Goal: Task Accomplishment & Management: Use online tool/utility

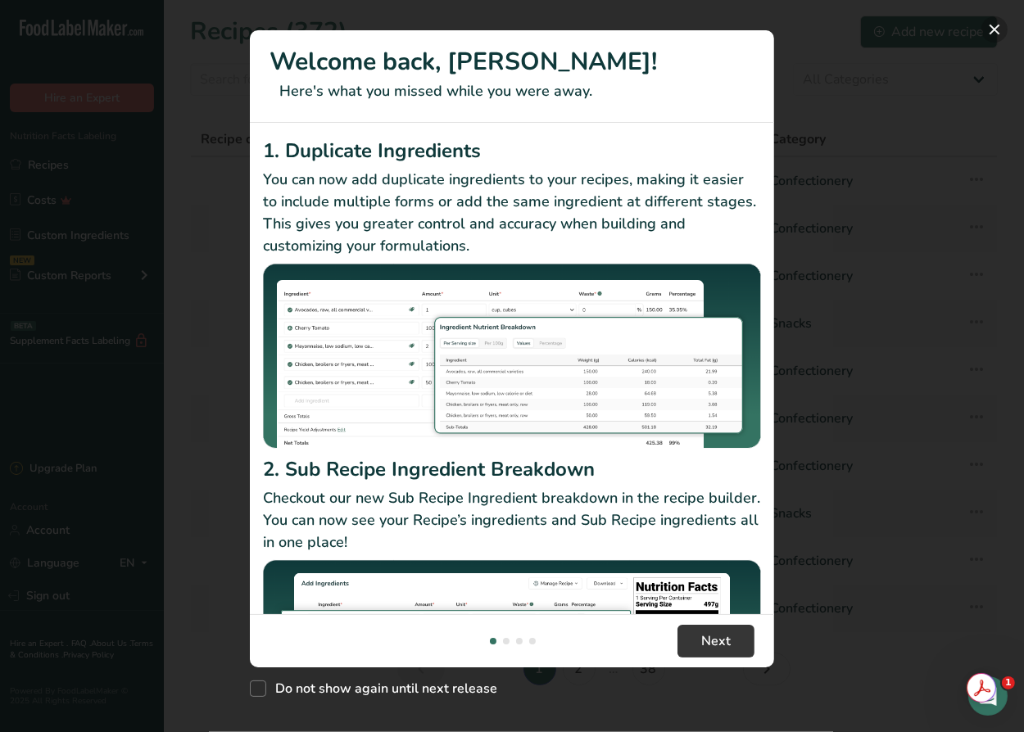
click at [996, 29] on button "New Features" at bounding box center [994, 29] width 26 height 26
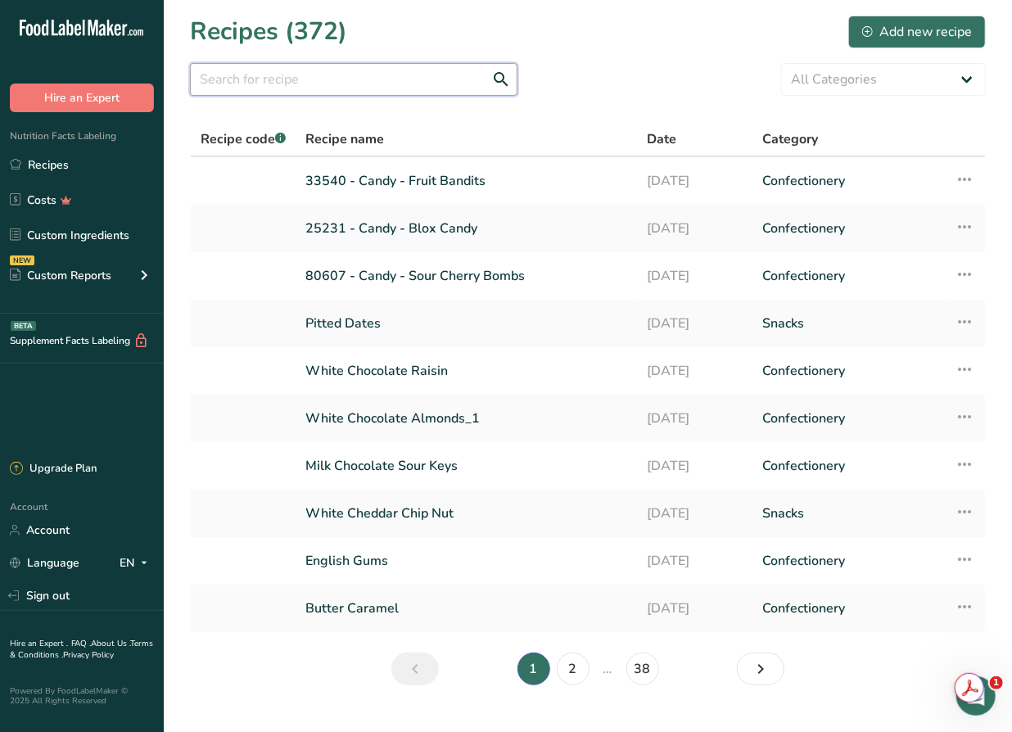
click at [427, 83] on input "text" at bounding box center [354, 79] width 328 height 33
type input "sponge"
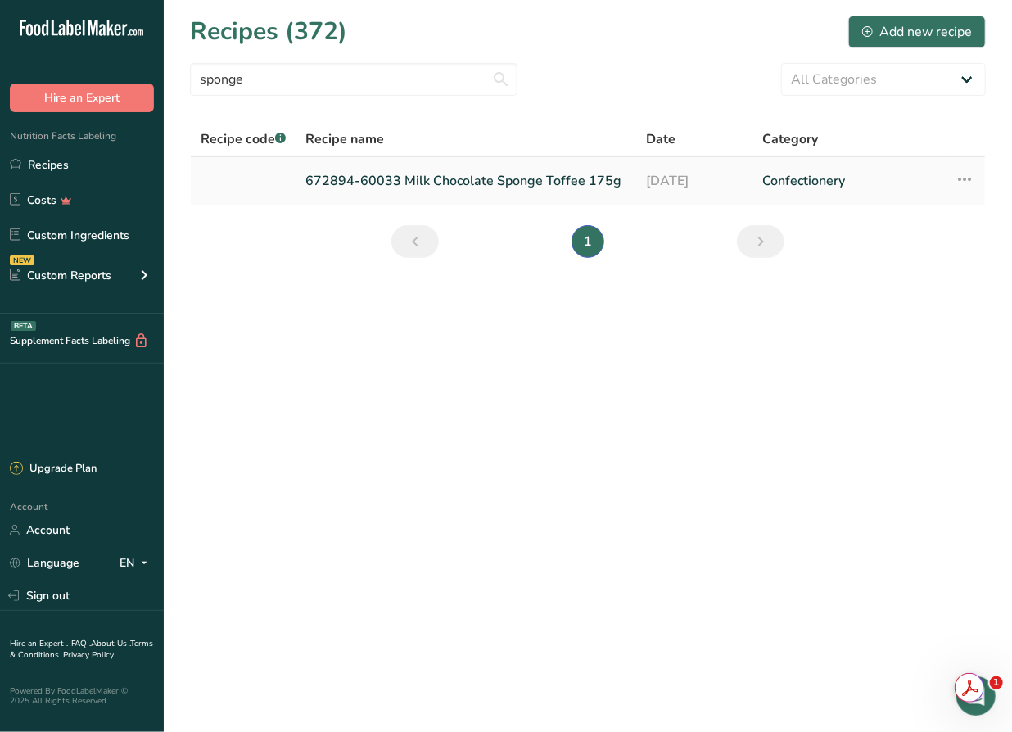
click at [544, 185] on link "672894-60033 Milk Chocolate Sponge Toffee 175g" at bounding box center [466, 181] width 322 height 34
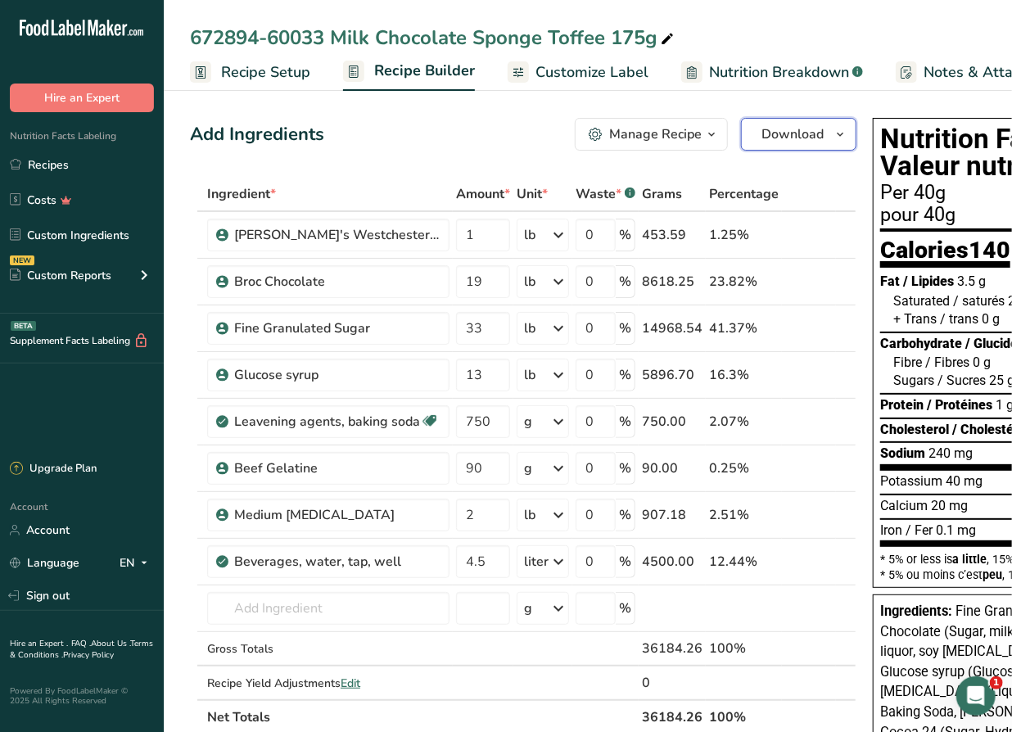
click at [797, 128] on span "Download" at bounding box center [792, 134] width 62 height 20
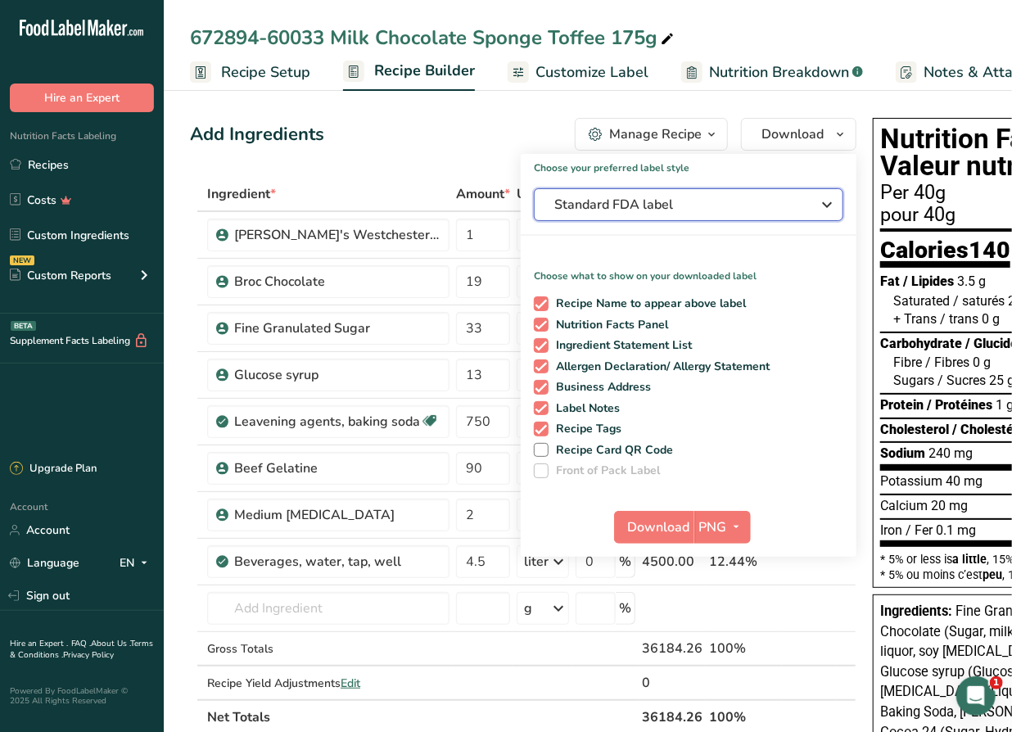
click at [705, 198] on span "Standard FDA label" at bounding box center [677, 205] width 246 height 20
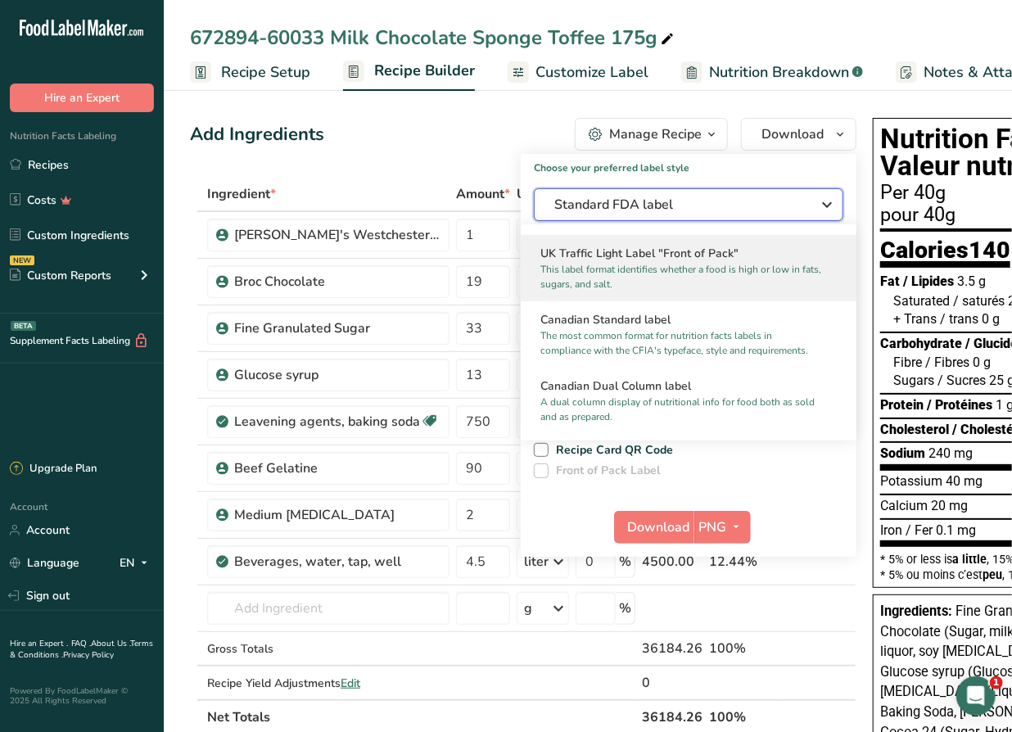
scroll to position [595, 0]
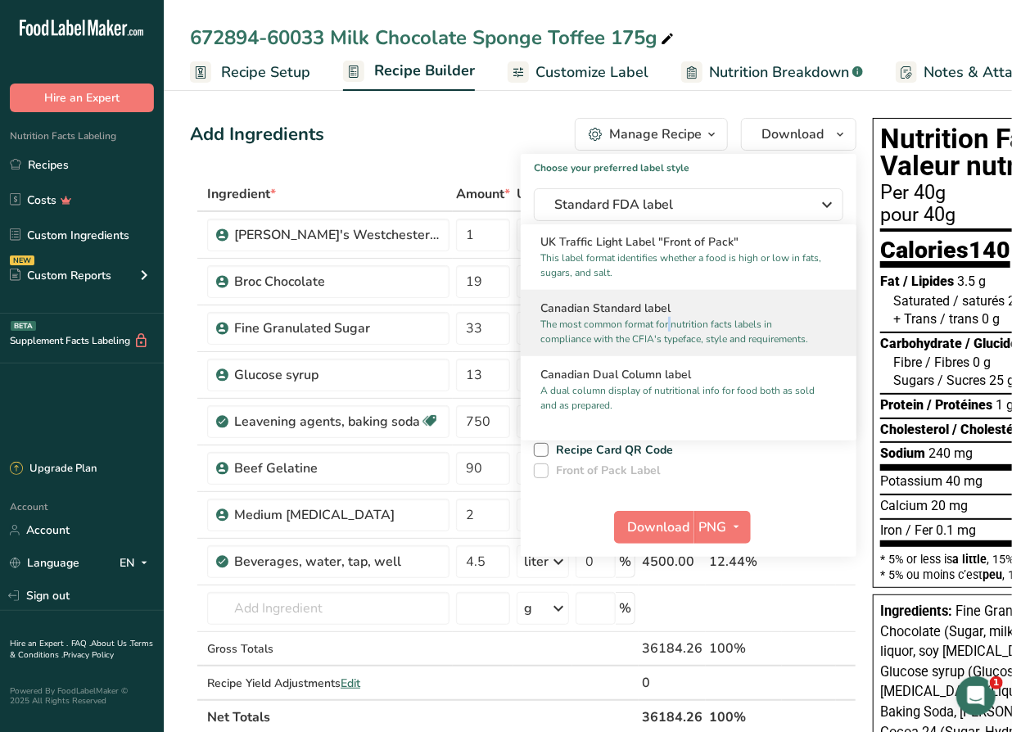
click at [616, 332] on p "The most common format for nutrition facts labels in compliance with the CFIA's…" at bounding box center [681, 331] width 282 height 29
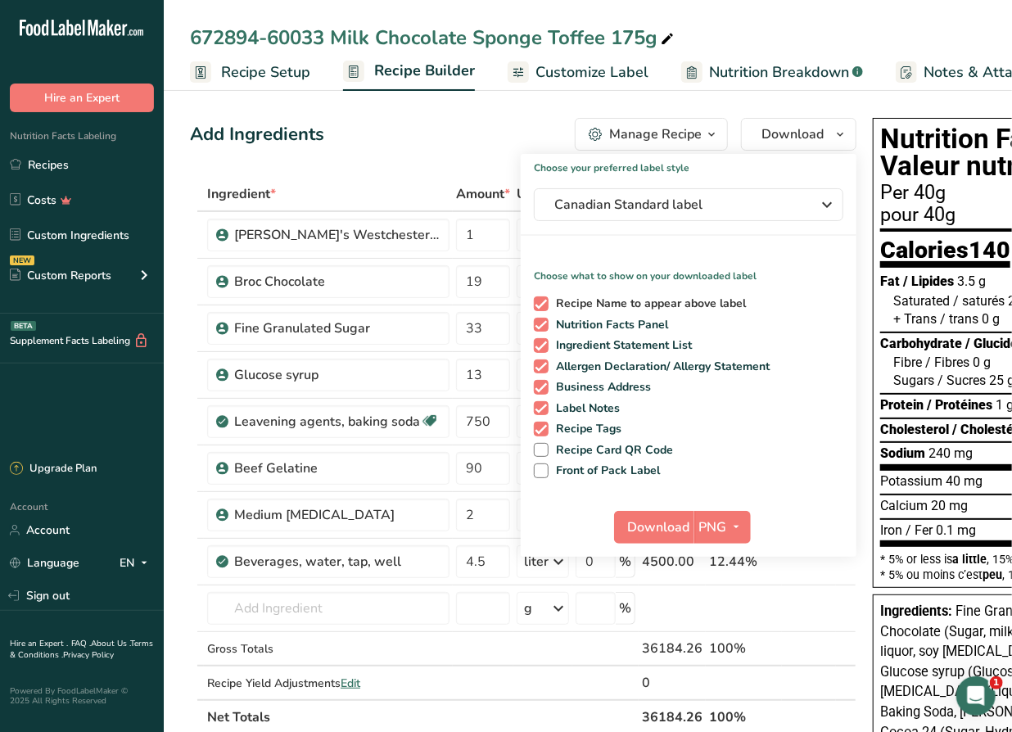
click at [596, 302] on span "Recipe Name to appear above label" at bounding box center [648, 303] width 198 height 15
click at [545, 302] on input "Recipe Name to appear above label" at bounding box center [539, 303] width 11 height 11
checkbox input "false"
click at [605, 346] on span "Ingredient Statement List" at bounding box center [621, 345] width 144 height 15
click at [545, 346] on input "Ingredient Statement List" at bounding box center [539, 345] width 11 height 11
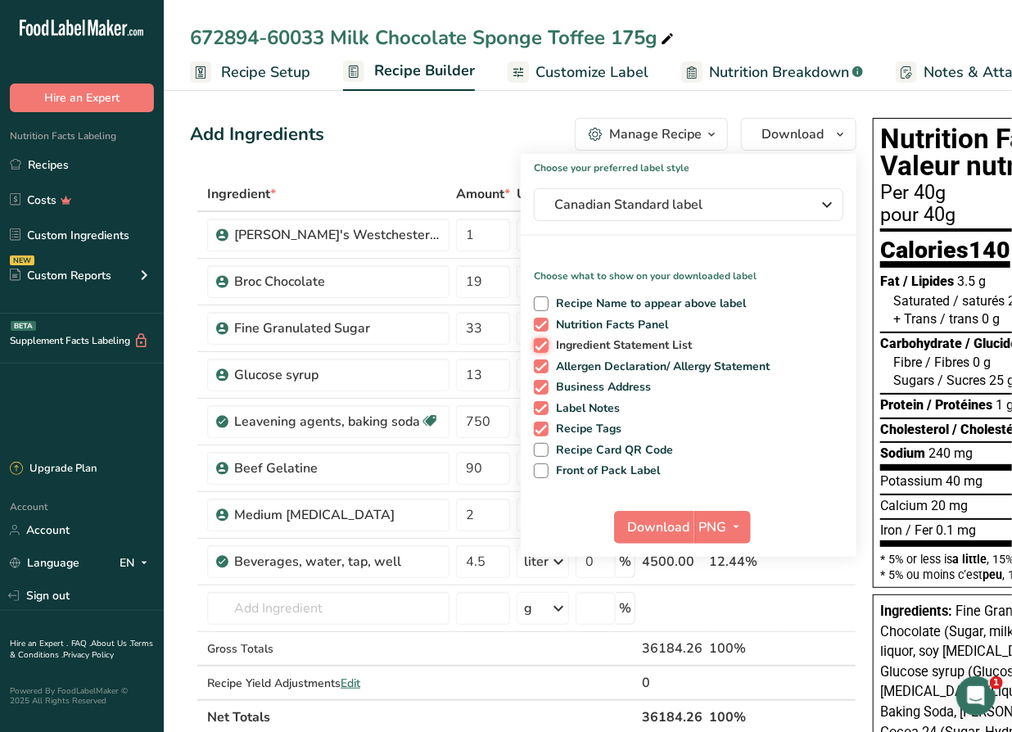
checkbox input "false"
click at [605, 361] on span "Allergen Declaration/ Allergy Statement" at bounding box center [660, 366] width 222 height 15
click at [545, 361] on input "Allergen Declaration/ Allergy Statement" at bounding box center [539, 366] width 11 height 11
checkbox input "false"
drag, startPoint x: 591, startPoint y: 393, endPoint x: 585, endPoint y: 403, distance: 11.8
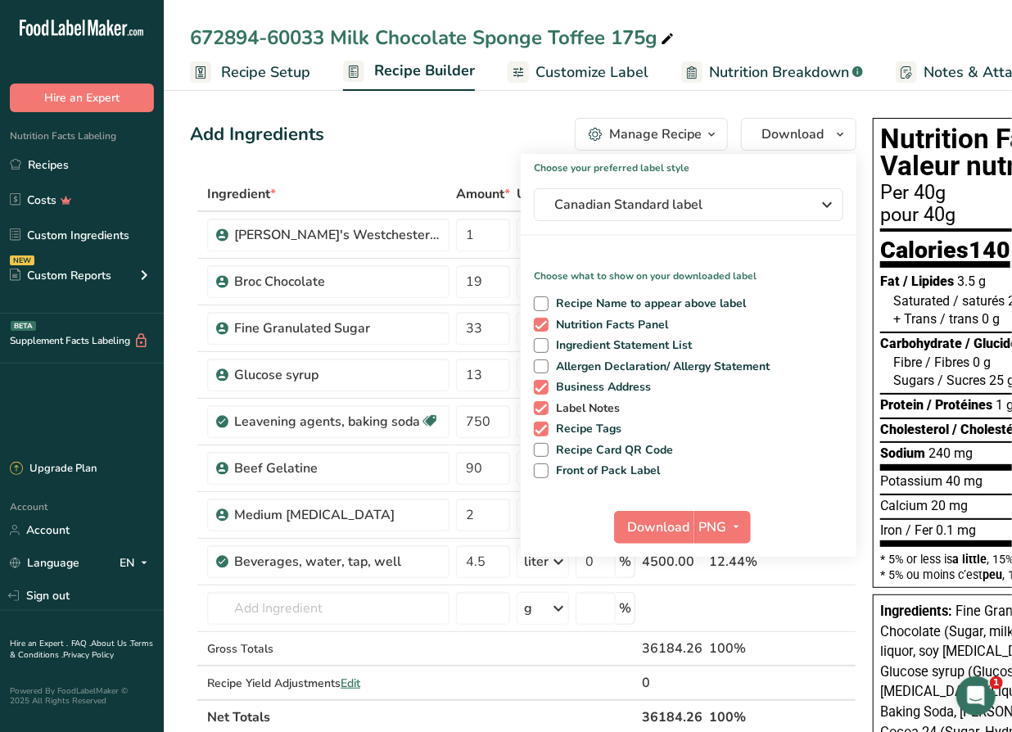
click at [590, 394] on span "Business Address" at bounding box center [600, 387] width 103 height 15
click at [545, 392] on input "Business Address" at bounding box center [539, 387] width 11 height 11
checkbox input "false"
click at [581, 415] on span "Label Notes" at bounding box center [585, 408] width 72 height 15
click at [545, 413] on input "Label Notes" at bounding box center [539, 408] width 11 height 11
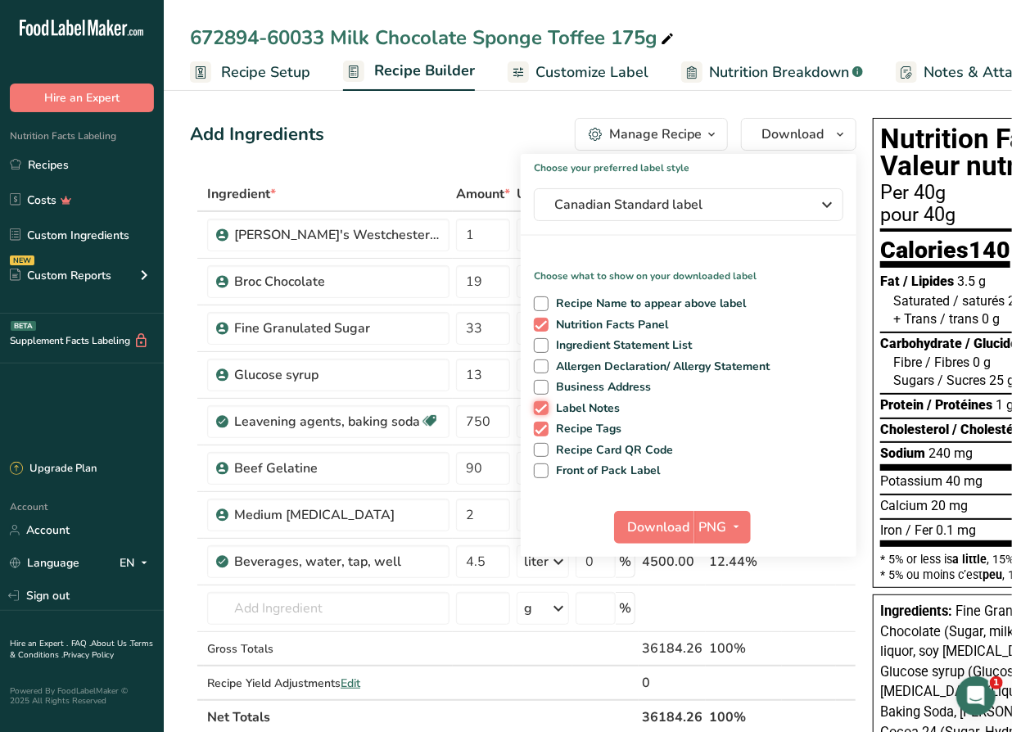
checkbox input "false"
drag, startPoint x: 578, startPoint y: 428, endPoint x: 578, endPoint y: 437, distance: 9.0
click at [579, 428] on span "Recipe Tags" at bounding box center [586, 429] width 74 height 15
click at [545, 428] on input "Recipe Tags" at bounding box center [539, 428] width 11 height 11
checkbox input "false"
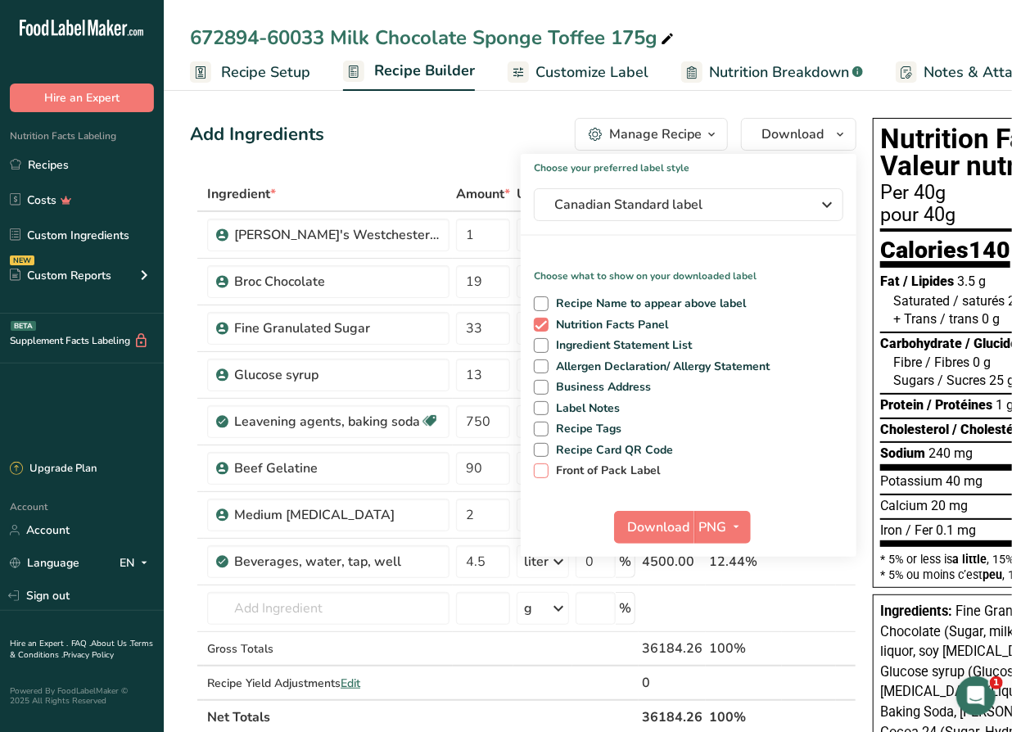
click at [581, 471] on span "Front of Pack Label" at bounding box center [605, 470] width 112 height 15
click at [545, 471] on input "Front of Pack Label" at bounding box center [539, 470] width 11 height 11
checkbox input "true"
click at [639, 526] on span "Download" at bounding box center [659, 527] width 62 height 20
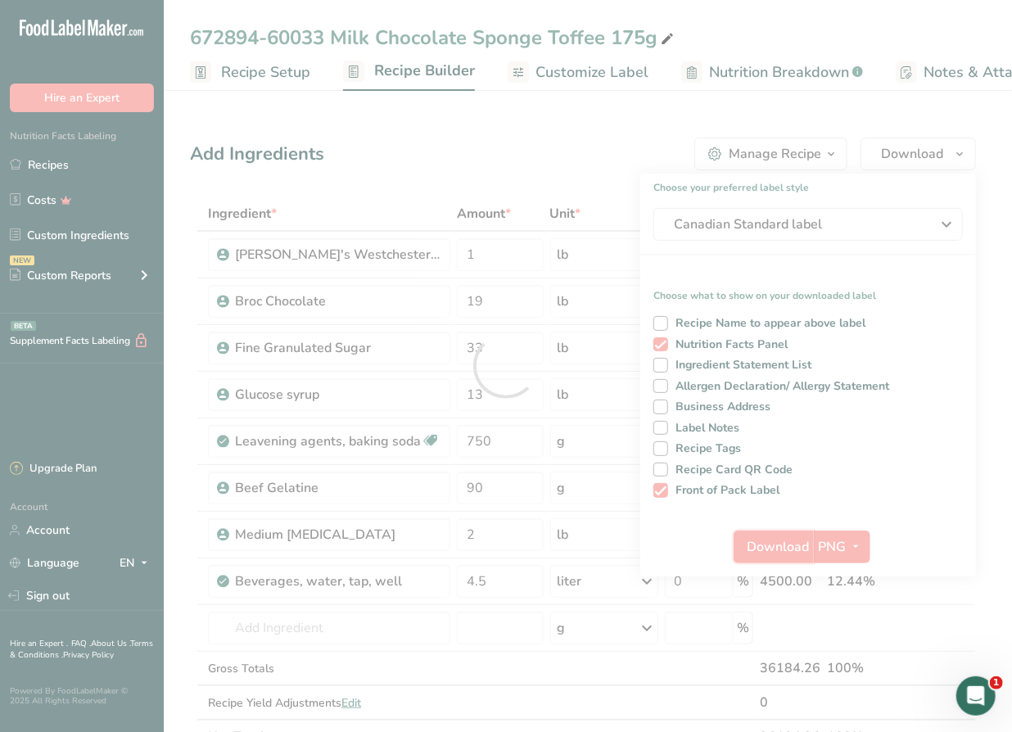
scroll to position [0, 0]
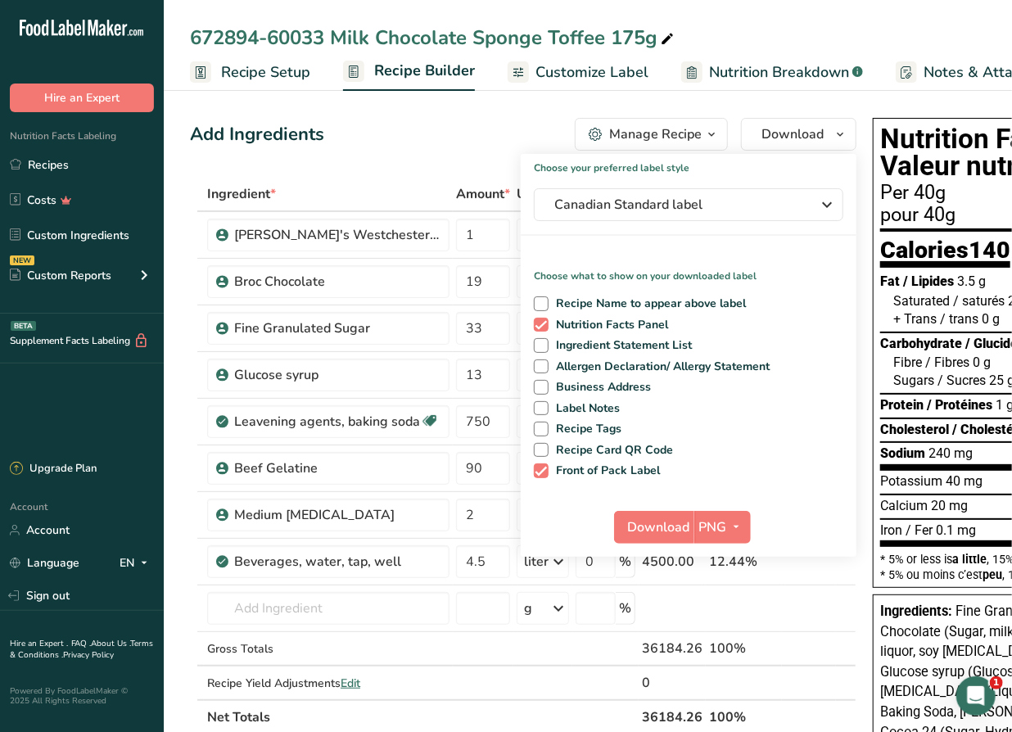
click at [596, 78] on span "Customize Label" at bounding box center [592, 72] width 113 height 22
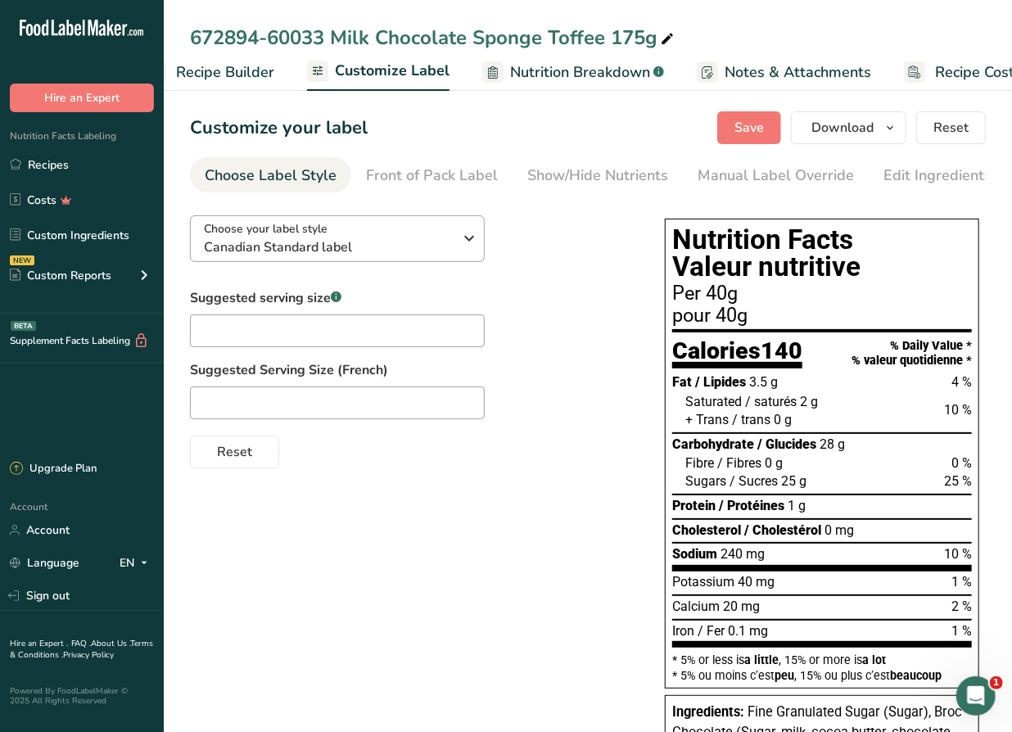
scroll to position [0, 262]
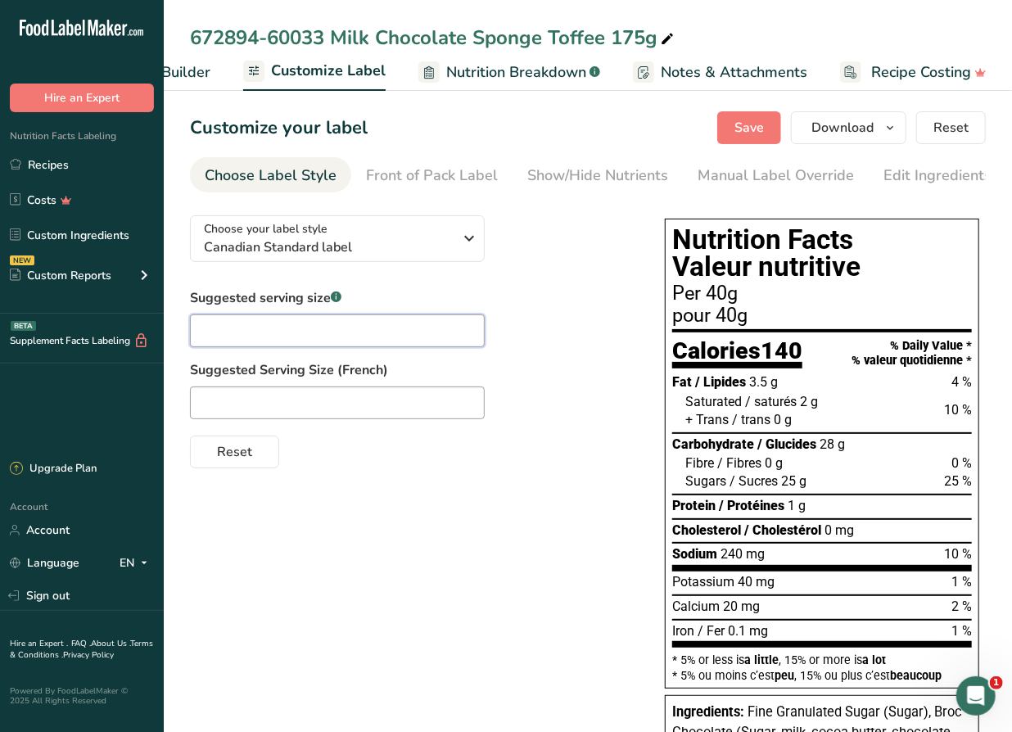
click at [264, 337] on input "text" at bounding box center [337, 330] width 295 height 33
type input "1/4 Cup"
type input "1/4 Tasse"
click at [536, 310] on div "Suggested serving size .a-a{fill:#347362;}.b-a{fill:#fff;} 1/4 Cup Suggested Se…" at bounding box center [411, 378] width 442 height 180
drag, startPoint x: 346, startPoint y: 521, endPoint x: 440, endPoint y: 475, distance: 104.0
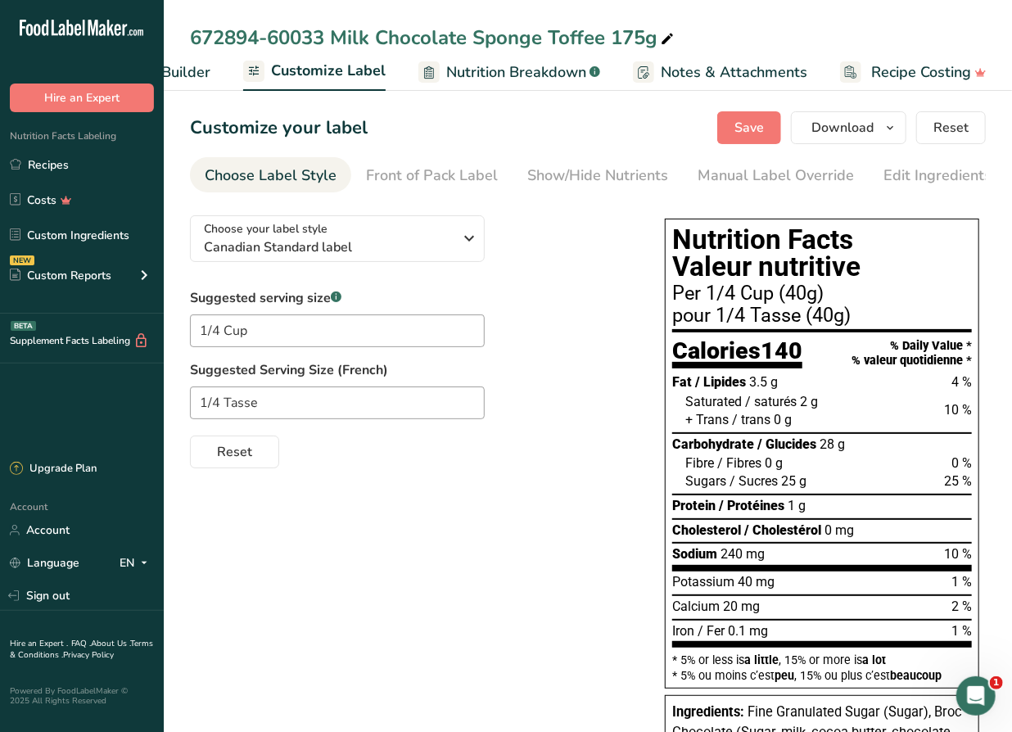
click at [348, 521] on div "Choose your label style Canadian Standard label USA (FDA) Standard FDA label Ta…" at bounding box center [588, 738] width 796 height 1072
click at [757, 124] on span "Save" at bounding box center [748, 128] width 29 height 20
click at [450, 167] on div "Front of Pack Label" at bounding box center [432, 176] width 132 height 22
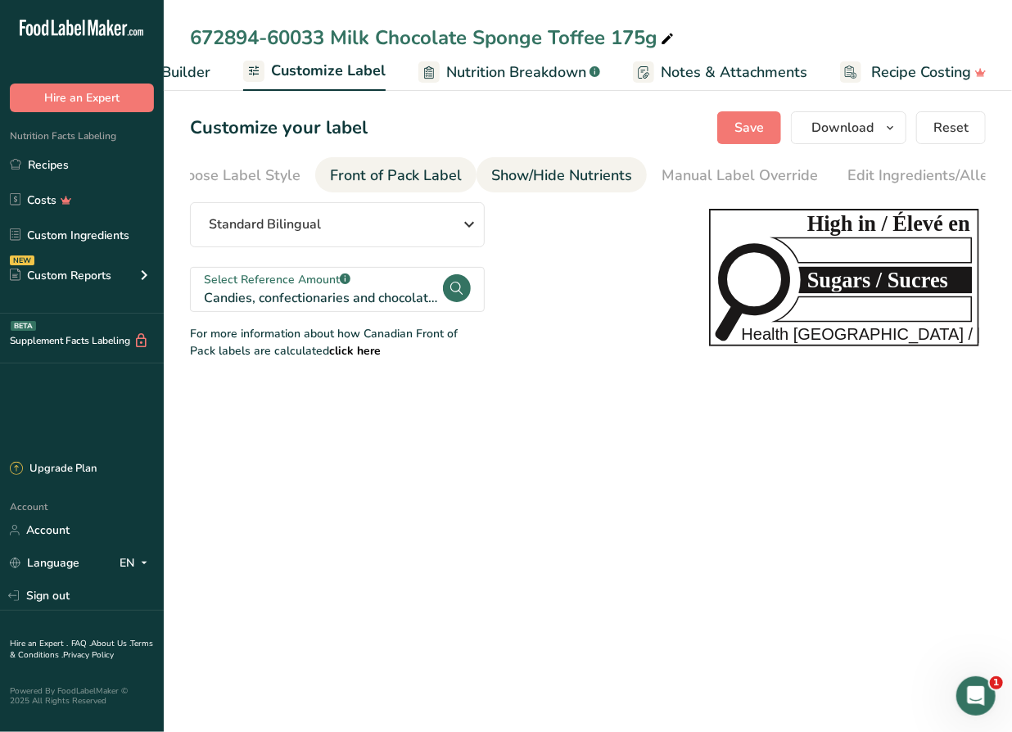
scroll to position [0, 159]
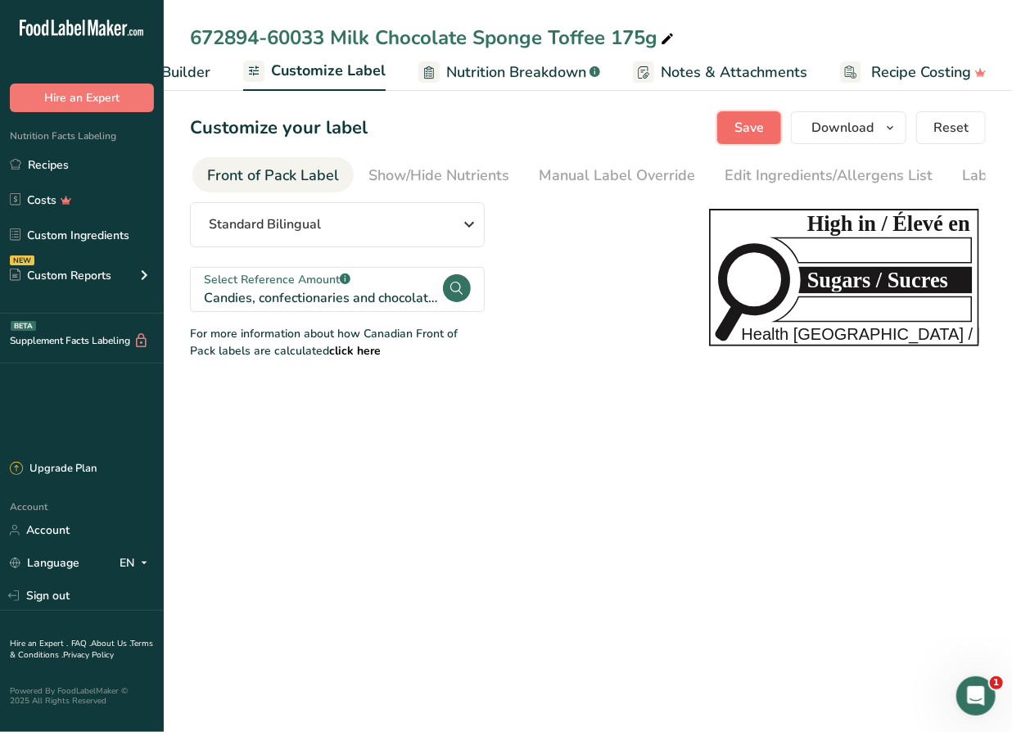
click at [757, 127] on span "Save" at bounding box center [748, 128] width 29 height 20
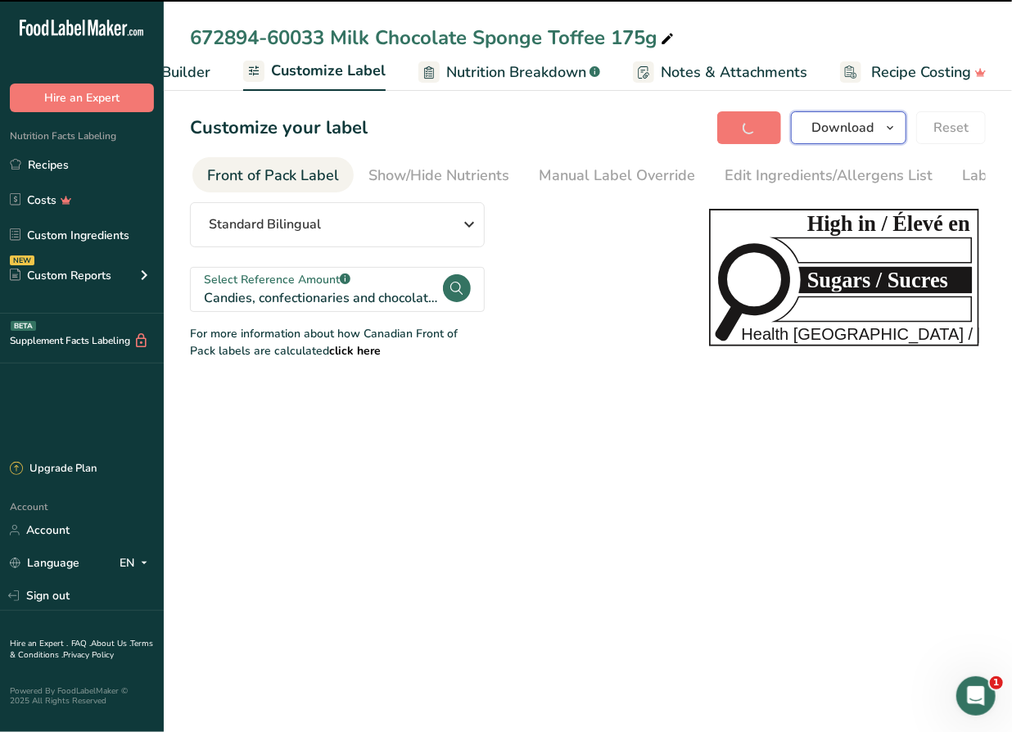
click at [888, 128] on icon "button" at bounding box center [889, 128] width 13 height 20
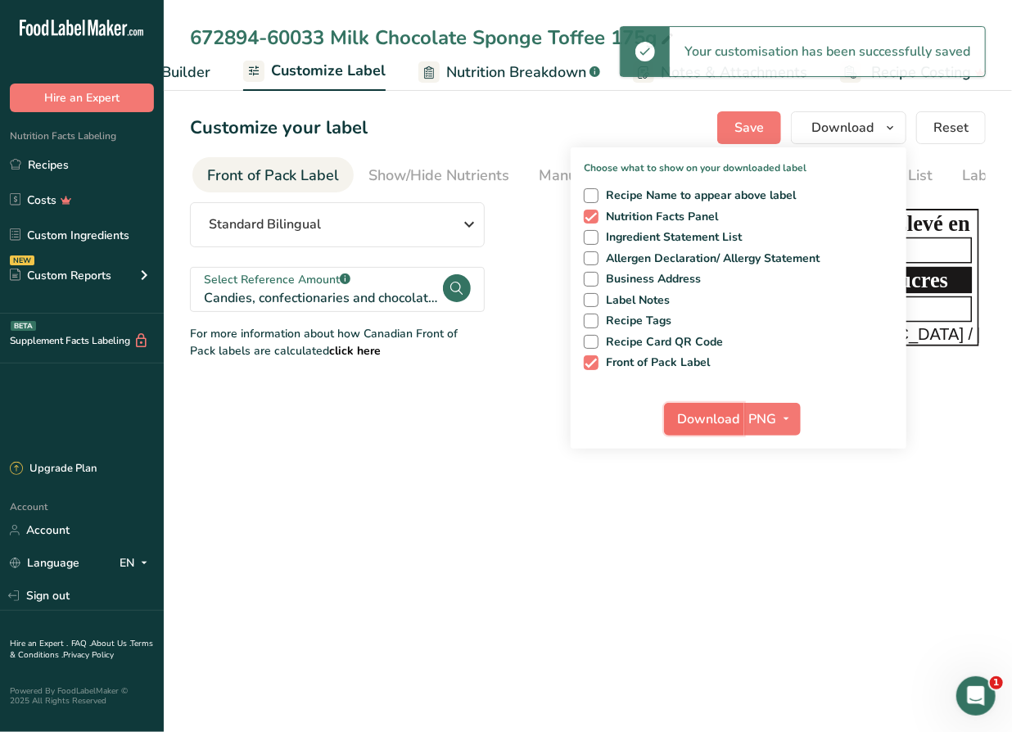
click at [696, 421] on span "Download" at bounding box center [709, 419] width 62 height 20
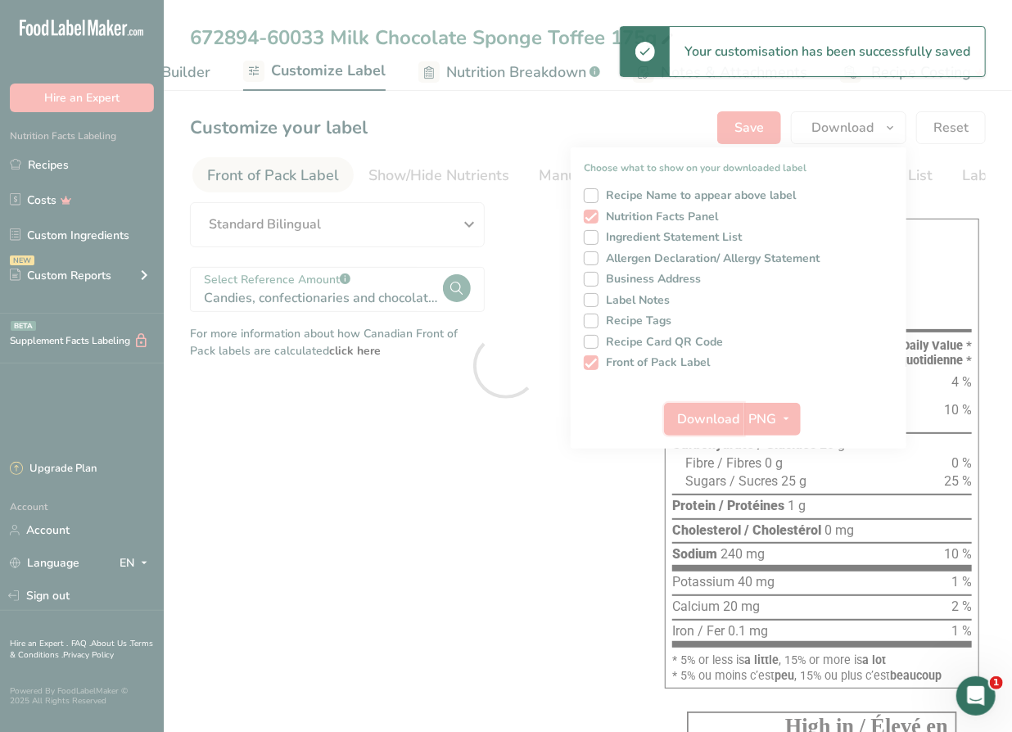
scroll to position [0, 0]
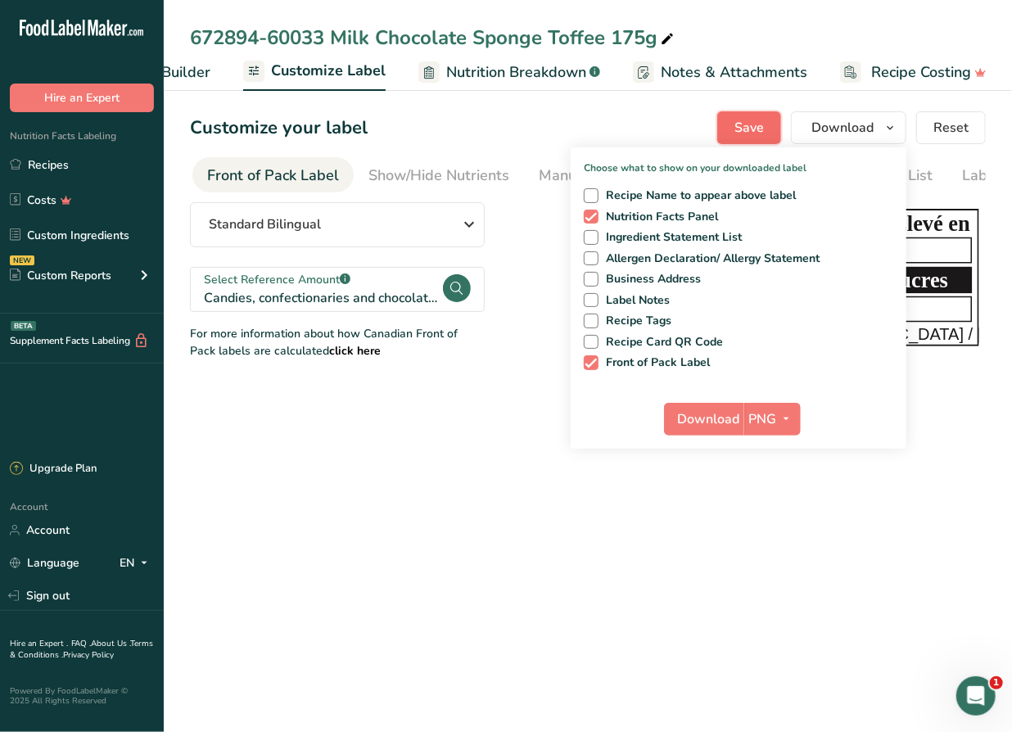
click at [743, 129] on span "Save" at bounding box center [748, 128] width 29 height 20
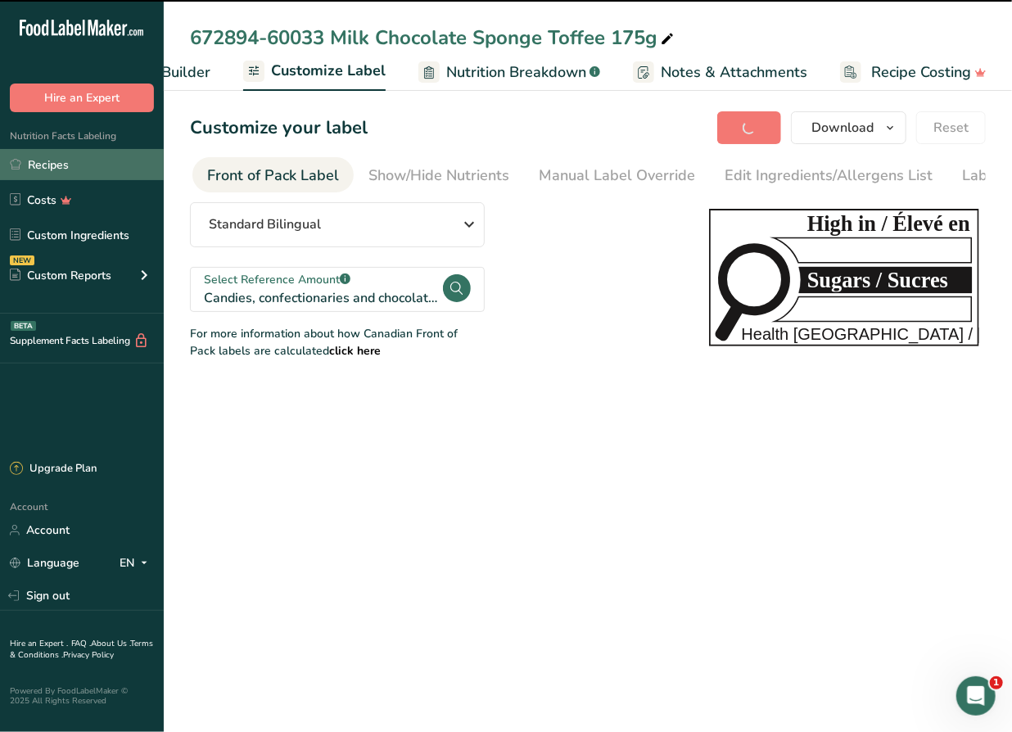
click at [56, 177] on link "Recipes" at bounding box center [82, 164] width 164 height 31
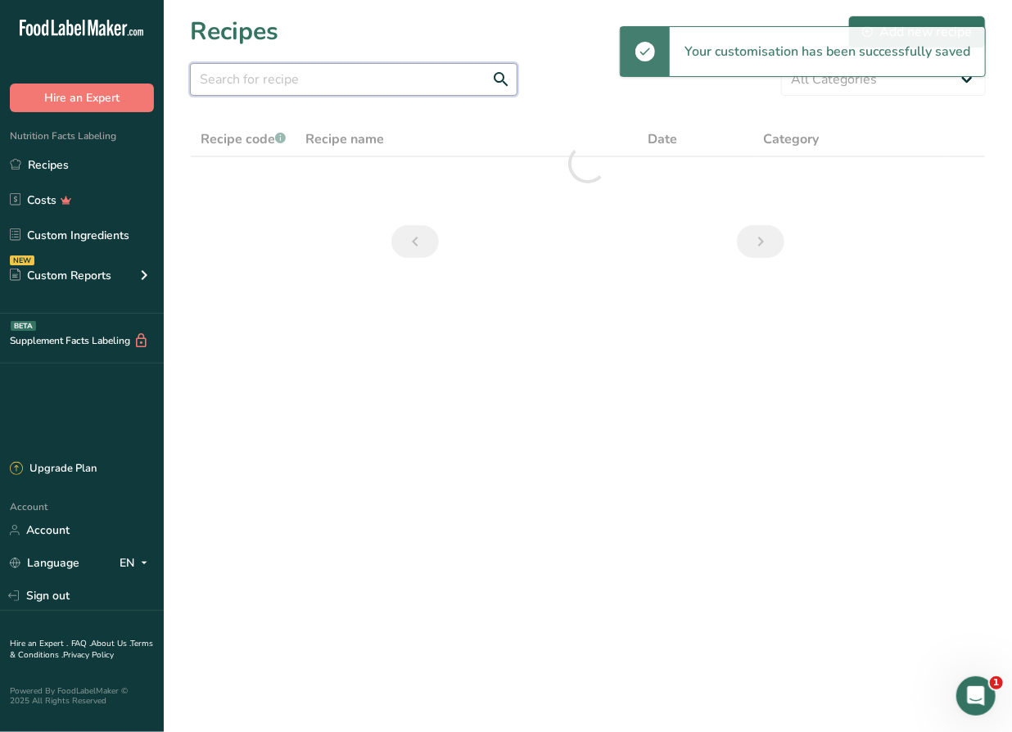
click at [371, 75] on input "text" at bounding box center [354, 79] width 328 height 33
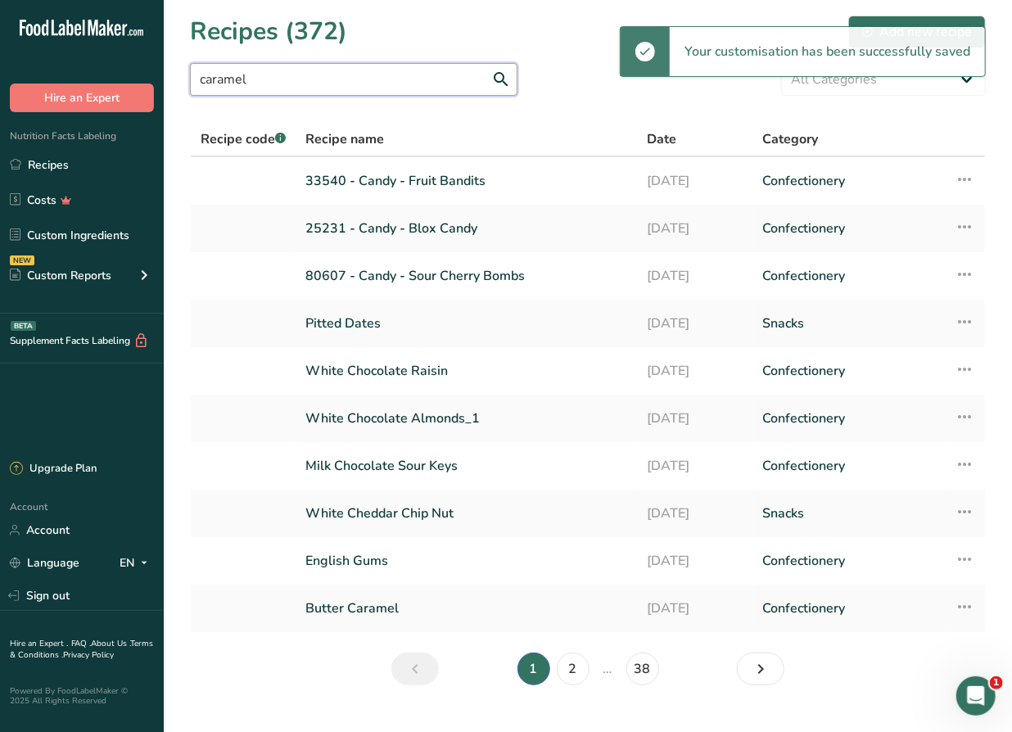
type input "caramel"
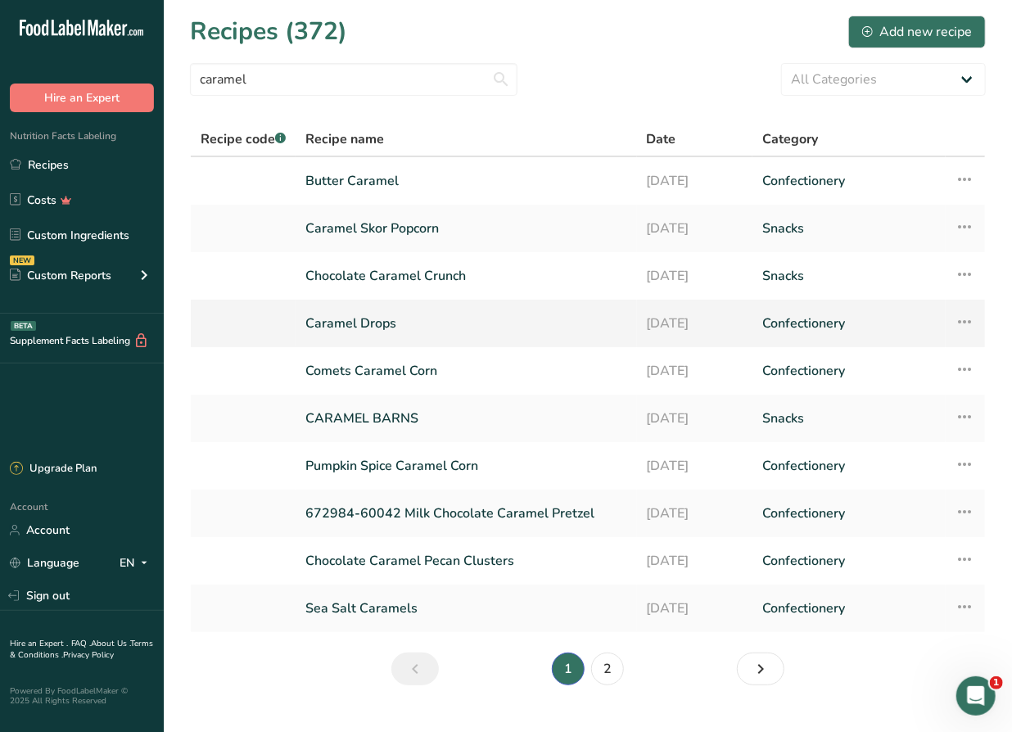
click at [376, 328] on link "Caramel Drops" at bounding box center [466, 323] width 322 height 34
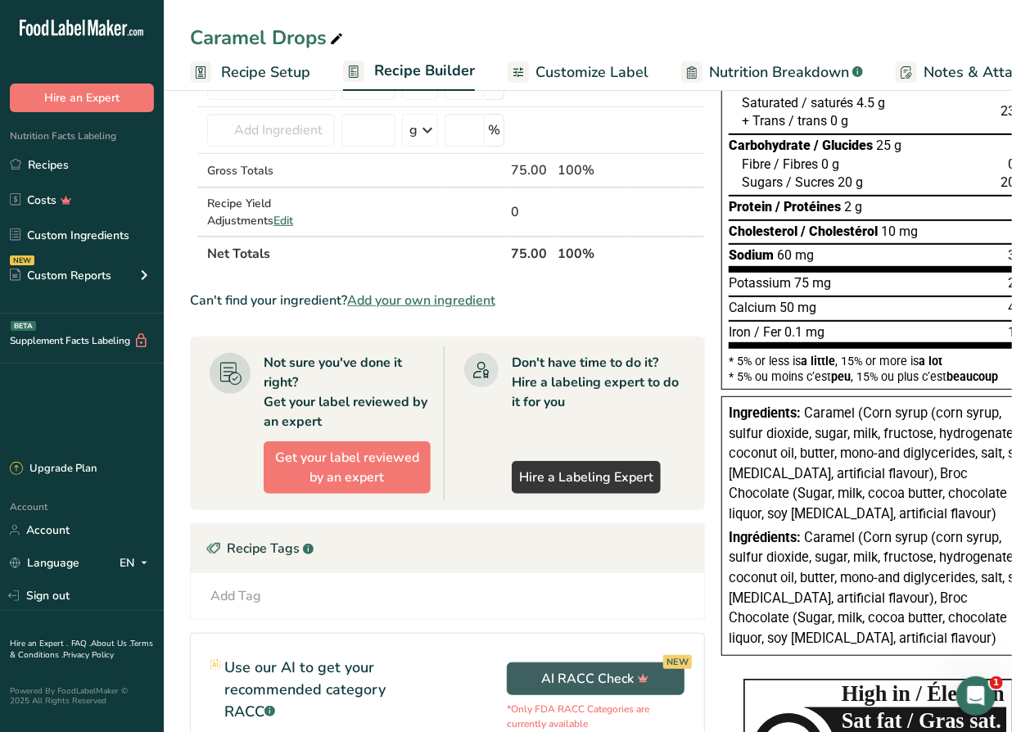
scroll to position [223, 0]
